Goal: Navigation & Orientation: Find specific page/section

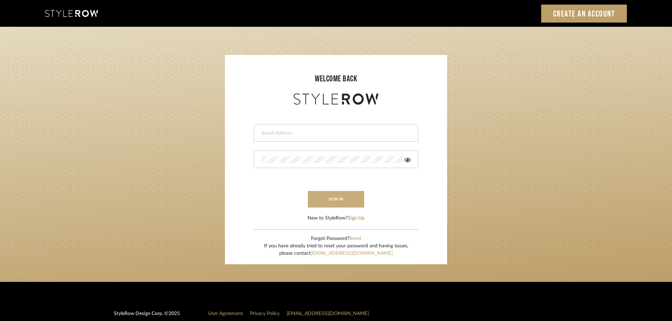
type input "[PERSON_NAME][EMAIL_ADDRESS][DOMAIN_NAME]"
click at [343, 204] on button "sign in" at bounding box center [336, 199] width 56 height 17
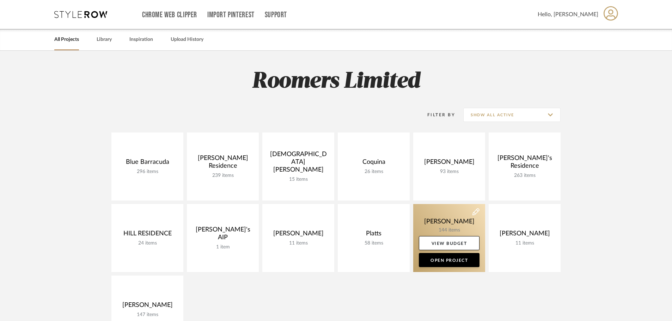
click at [448, 219] on link at bounding box center [450, 238] width 72 height 68
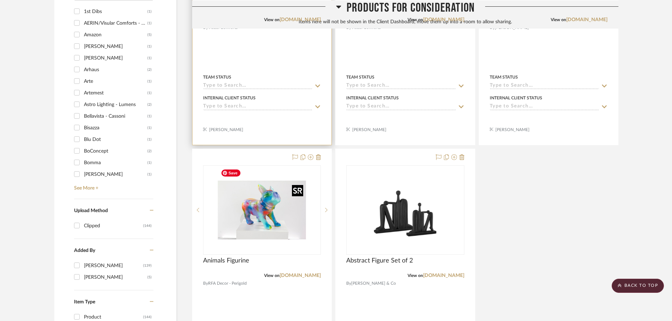
scroll to position [554, 0]
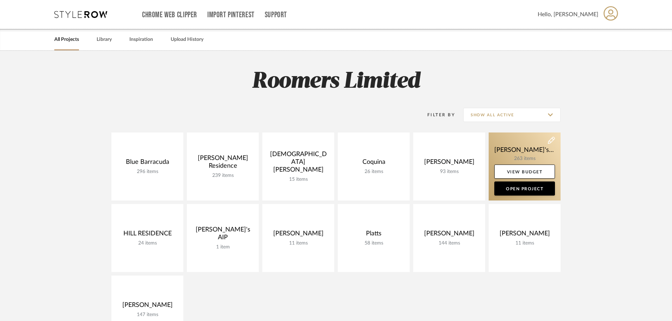
click at [527, 149] on link at bounding box center [525, 167] width 72 height 68
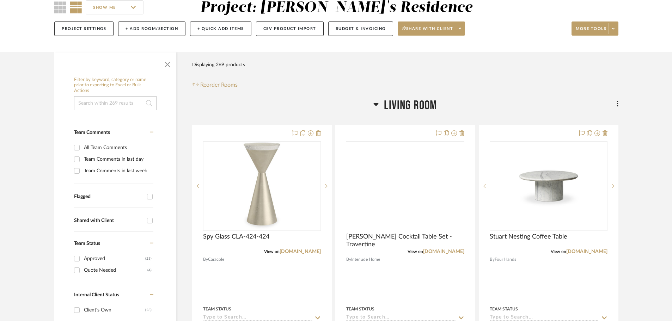
scroll to position [71, 0]
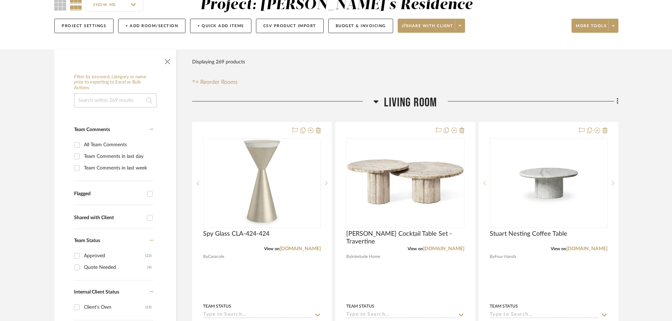
click at [376, 102] on icon at bounding box center [376, 102] width 5 height 3
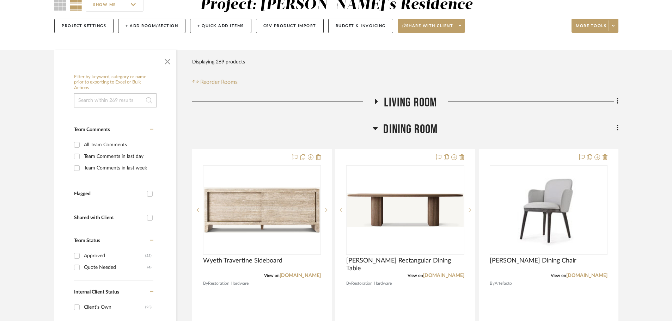
click at [377, 124] on icon at bounding box center [375, 128] width 5 height 8
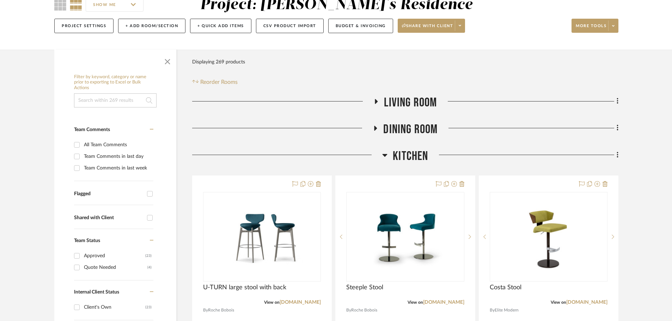
click at [386, 159] on icon at bounding box center [384, 155] width 5 height 8
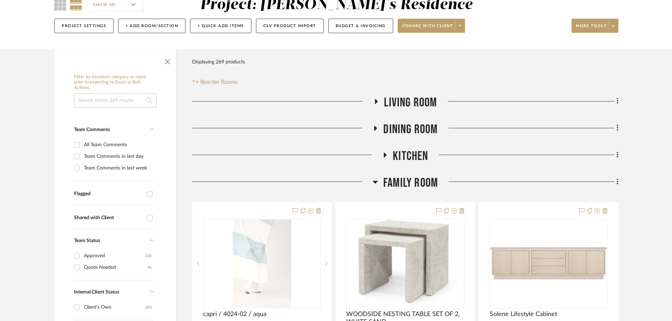
click at [379, 185] on h3 "Family Room" at bounding box center [405, 183] width 65 height 15
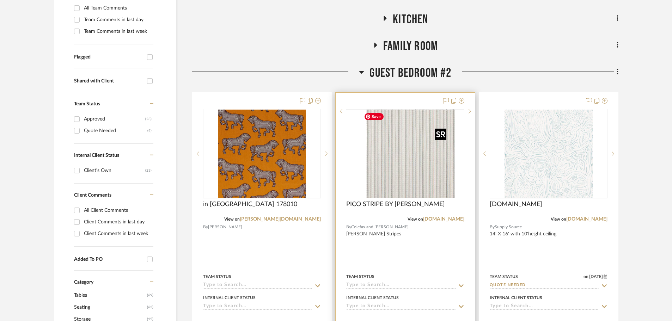
scroll to position [212, 0]
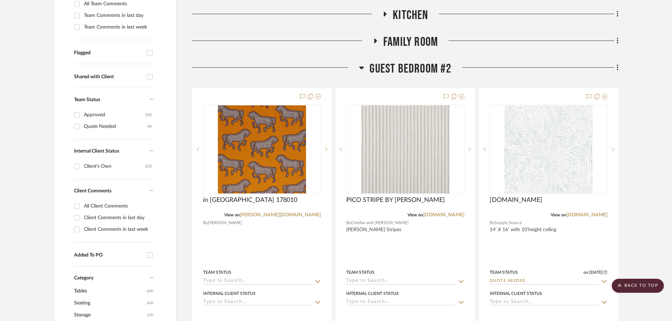
click at [360, 68] on icon at bounding box center [362, 68] width 5 height 3
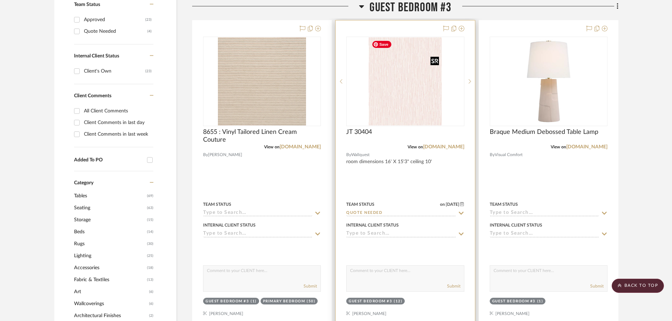
scroll to position [318, 0]
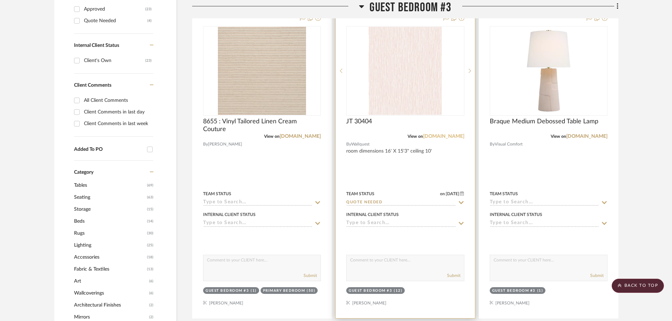
click at [450, 136] on link "wallquest.com" at bounding box center [443, 136] width 41 height 5
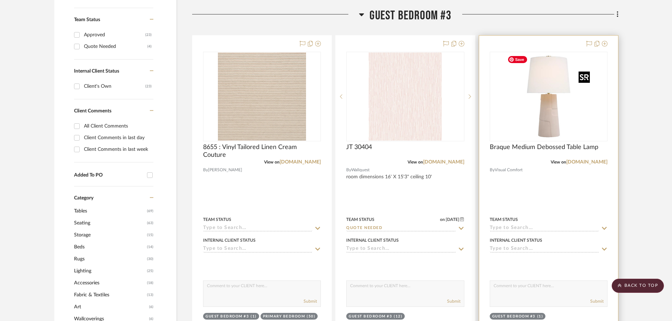
scroll to position [282, 0]
